Goal: Task Accomplishment & Management: Manage account settings

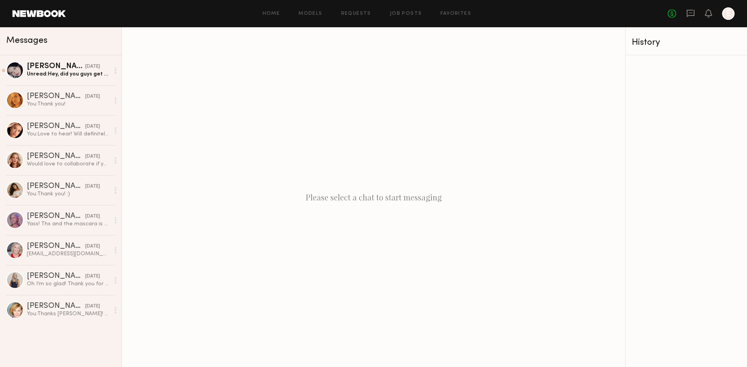
click at [85, 67] on div "[DATE]" at bounding box center [92, 66] width 15 height 7
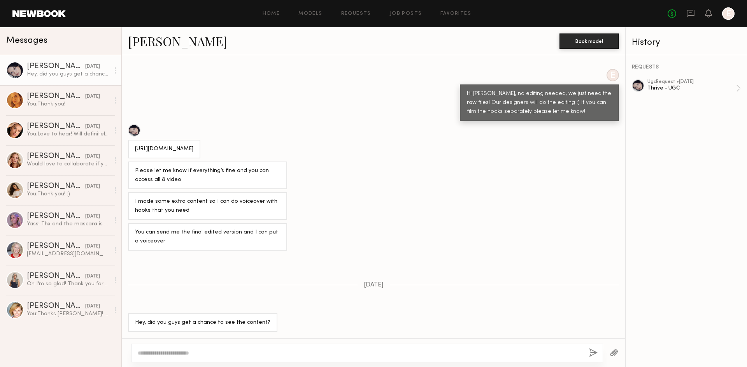
scroll to position [306, 0]
click at [674, 79] on div "ugc Request • 07/28/2025" at bounding box center [692, 81] width 89 height 5
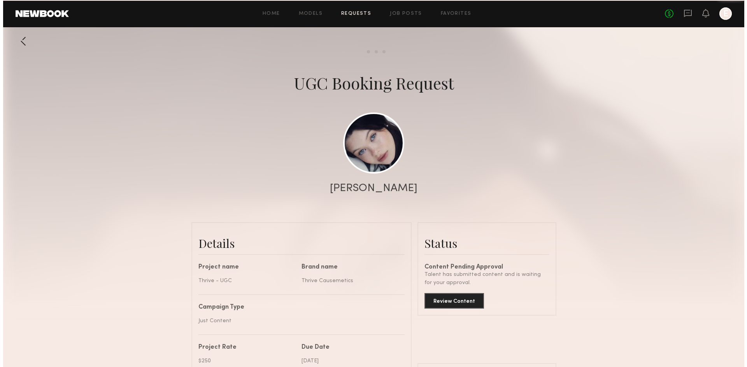
scroll to position [427, 0]
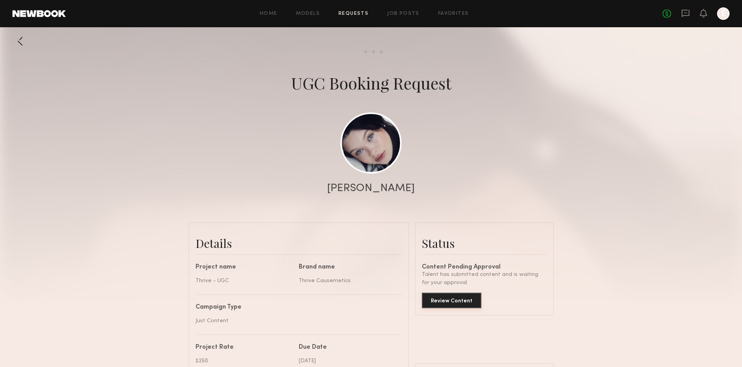
click at [470, 300] on button "Review Content" at bounding box center [452, 301] width 60 height 16
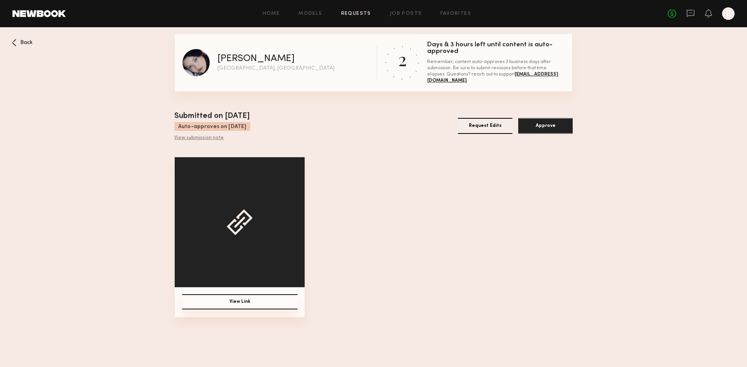
click at [263, 299] on button "View Link" at bounding box center [240, 301] width 116 height 15
